Goal: Information Seeking & Learning: Learn about a topic

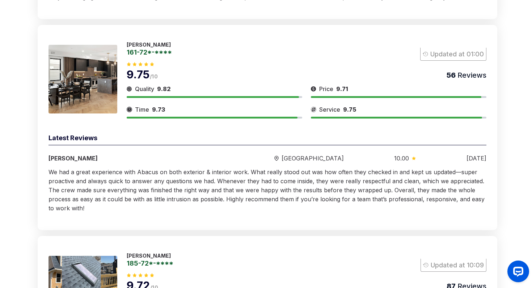
scroll to position [430, 0]
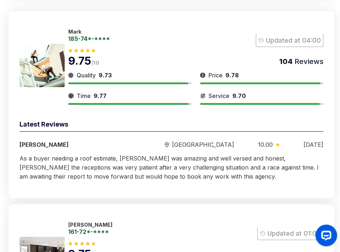
scroll to position [281, 0]
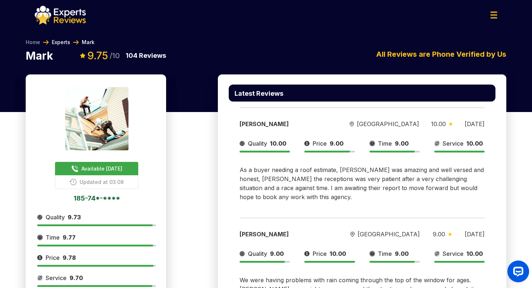
click at [60, 41] on link "Experts" at bounding box center [61, 42] width 18 height 7
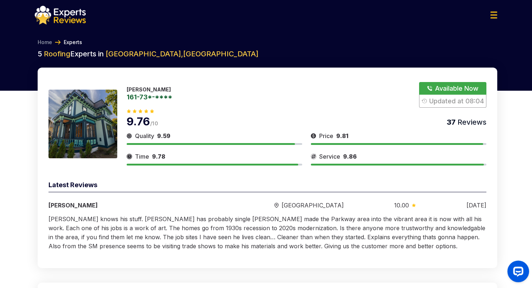
click at [74, 24] on img at bounding box center [60, 15] width 51 height 19
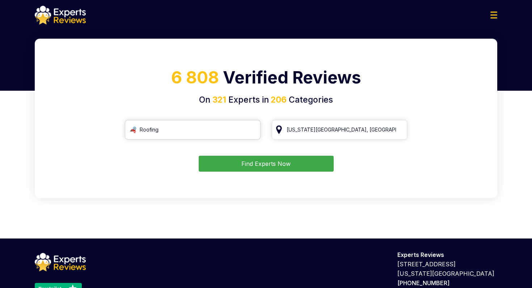
click at [209, 131] on input "Roofing" at bounding box center [193, 130] width 136 height 20
click at [346, 125] on input "[US_STATE][GEOGRAPHIC_DATA], [GEOGRAPHIC_DATA]" at bounding box center [340, 130] width 136 height 20
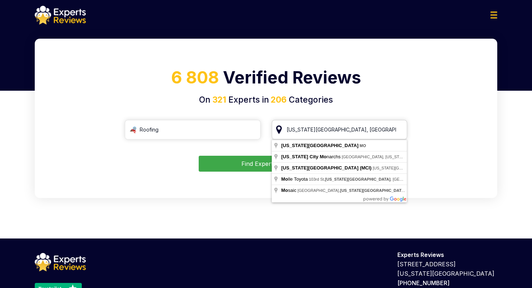
click at [346, 125] on input "[US_STATE][GEOGRAPHIC_DATA], [GEOGRAPHIC_DATA]" at bounding box center [340, 130] width 136 height 20
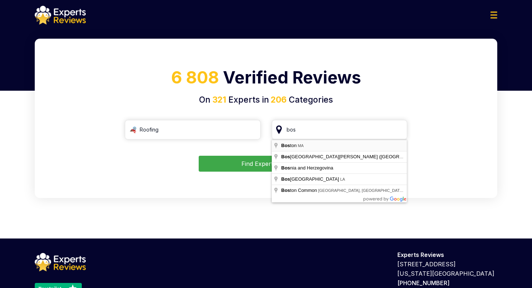
type input "[GEOGRAPHIC_DATA], [GEOGRAPHIC_DATA]"
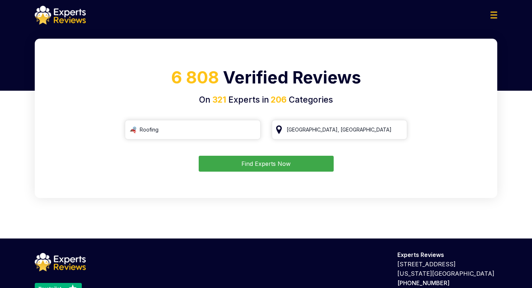
click at [302, 165] on button "Find Experts Now" at bounding box center [266, 164] width 135 height 16
